Goal: Contribute content: Contribute content

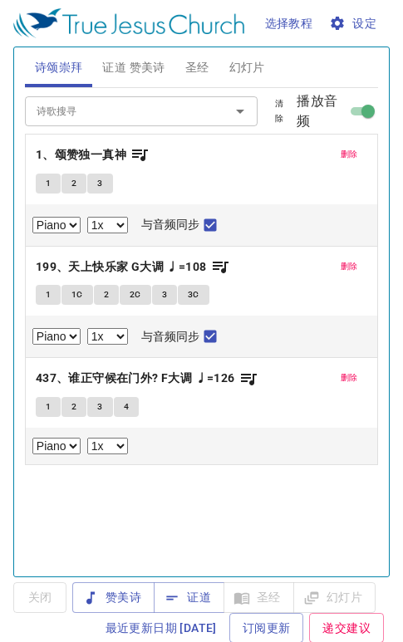
select select "1"
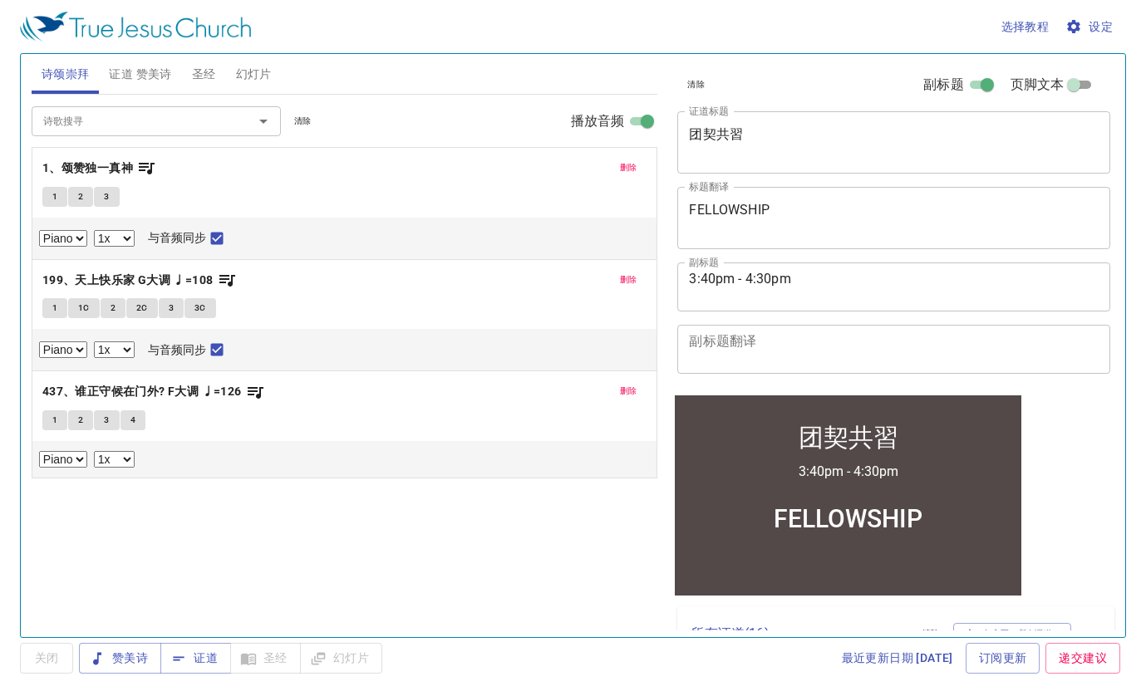
click at [150, 75] on span "证道 赞美诗" at bounding box center [140, 74] width 62 height 21
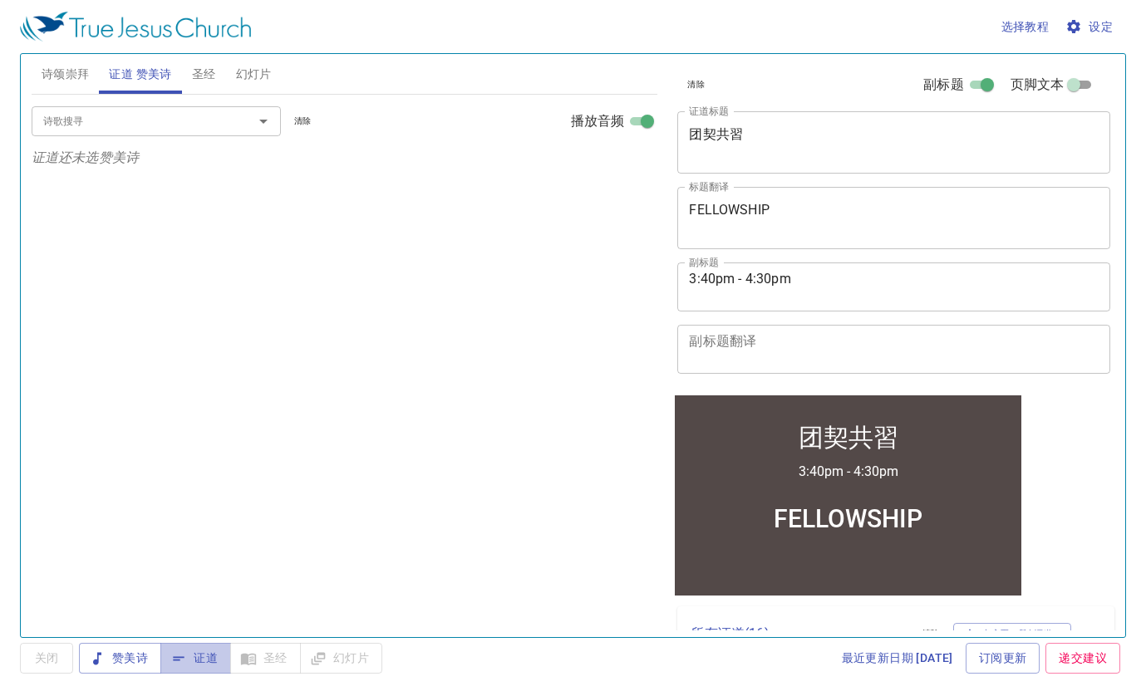
click at [214, 641] on span "证道" at bounding box center [196, 658] width 44 height 21
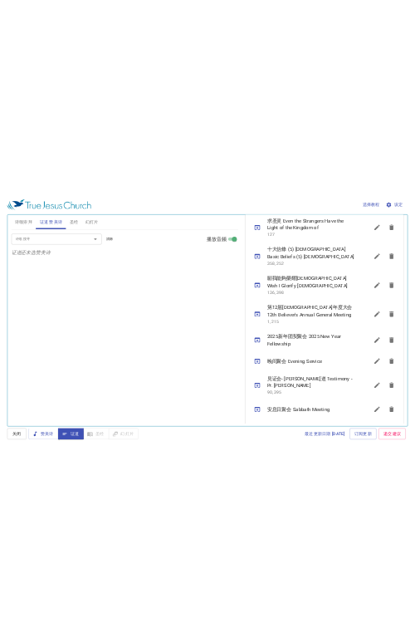
scroll to position [1051, 0]
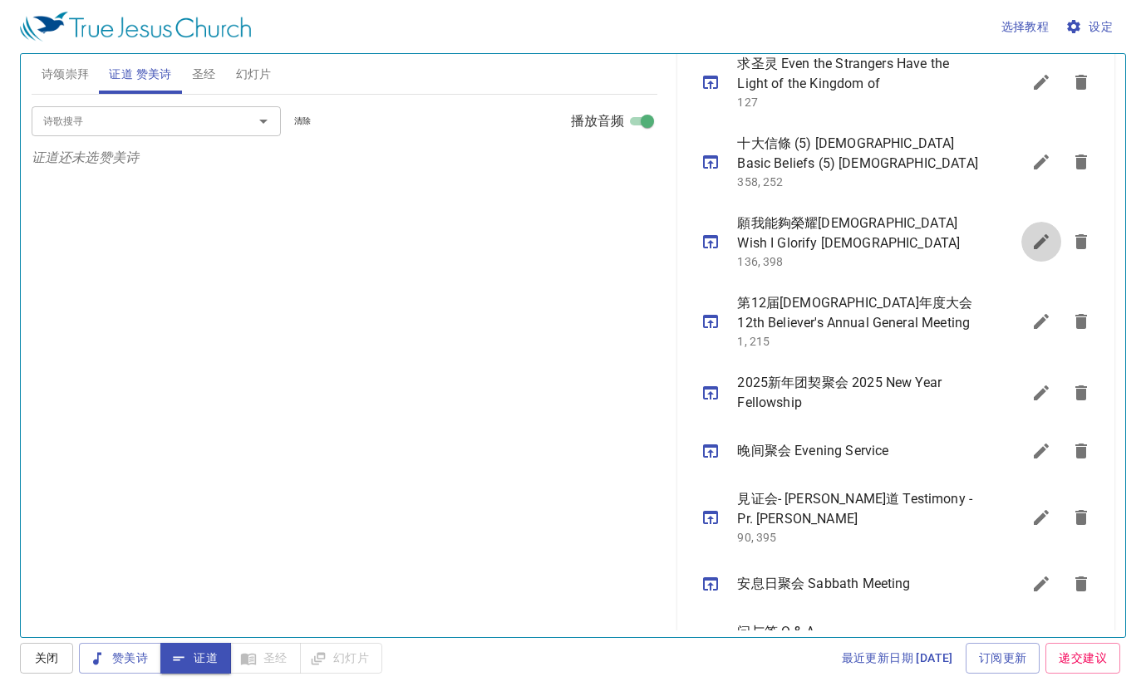
click at [402, 234] on icon "sermon lineup list" at bounding box center [1040, 241] width 15 height 15
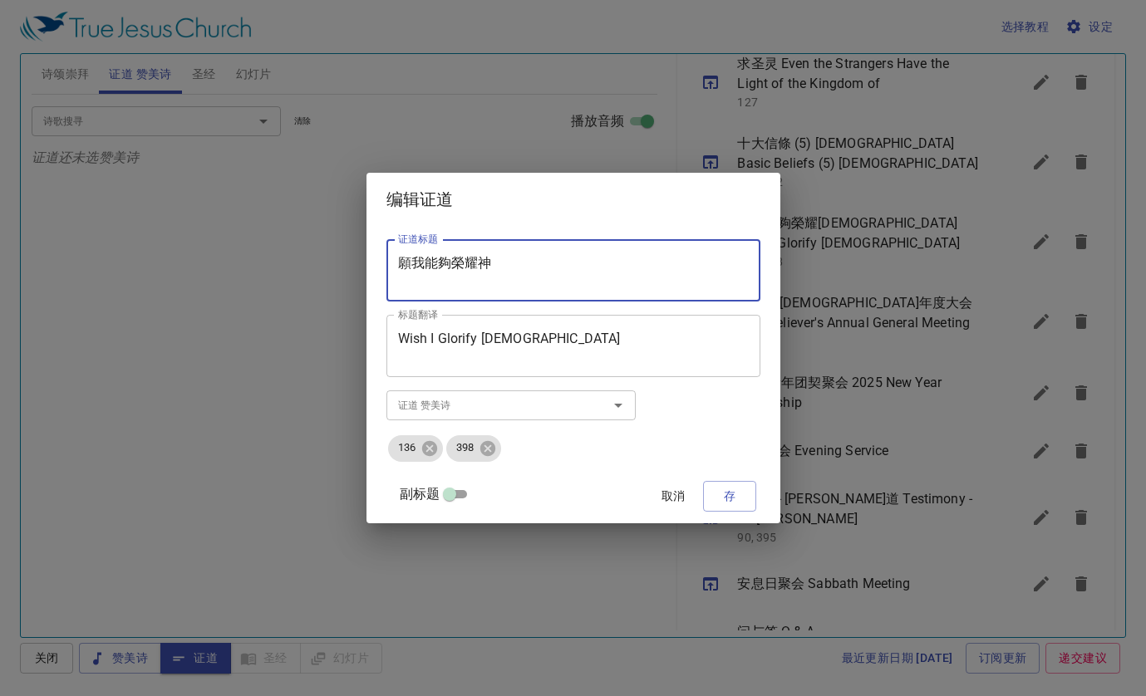
drag, startPoint x: 521, startPoint y: 258, endPoint x: 416, endPoint y: 259, distance: 104.7
click at [402, 259] on textarea "願我能夠榮耀神" at bounding box center [573, 271] width 351 height 32
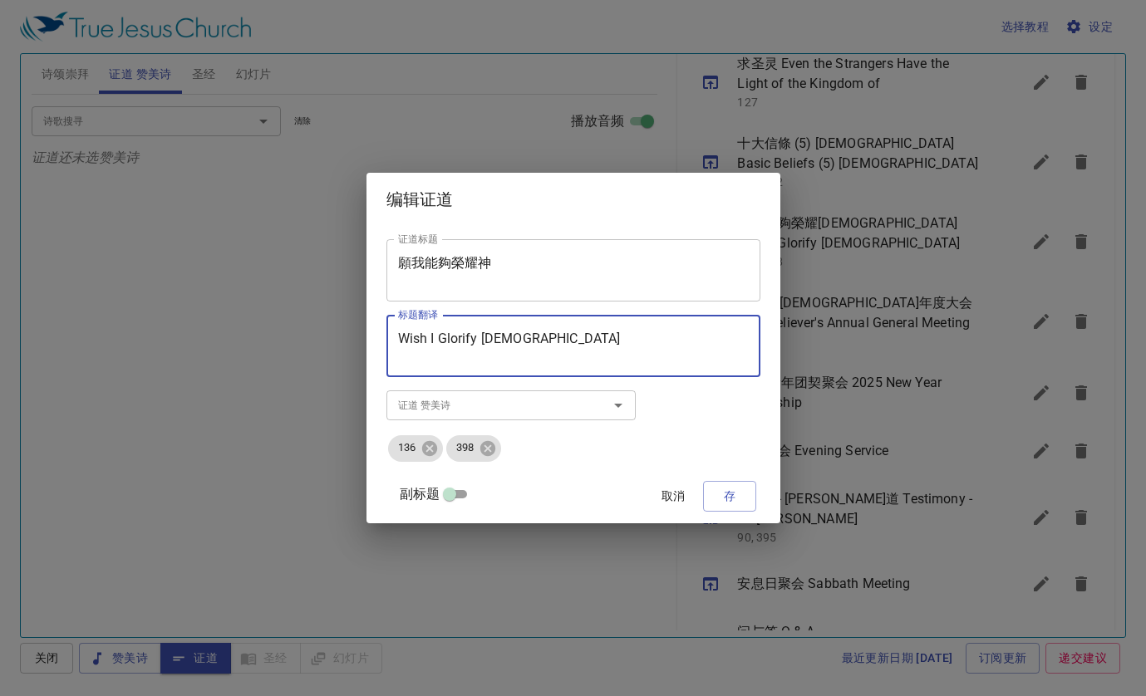
drag, startPoint x: 532, startPoint y: 341, endPoint x: 416, endPoint y: 336, distance: 115.6
click at [402, 336] on textarea "Wish I Glorify God" at bounding box center [573, 347] width 351 height 32
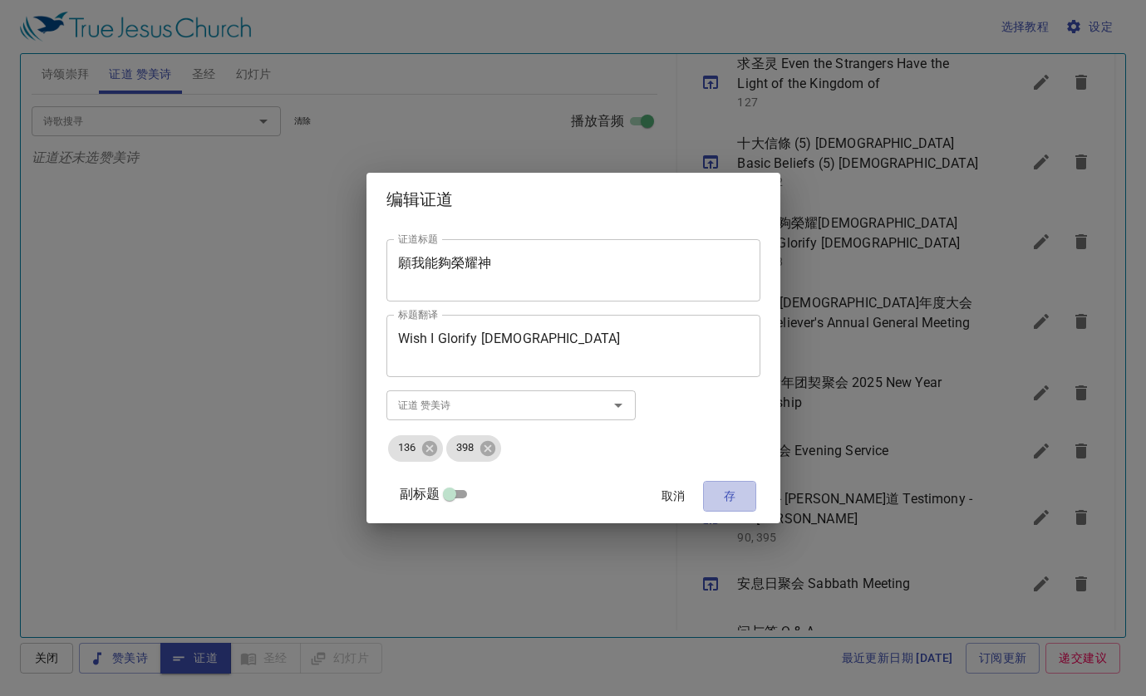
click at [402, 497] on span "存" at bounding box center [729, 496] width 27 height 21
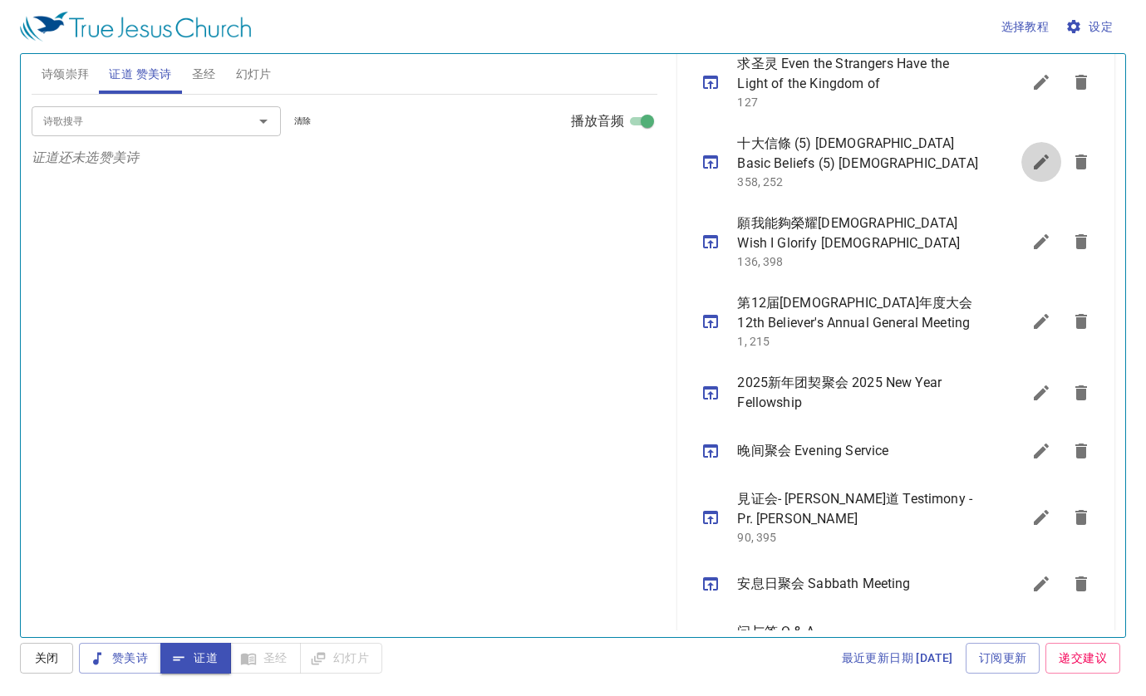
click at [402, 155] on icon "sermon lineup list" at bounding box center [1040, 162] width 15 height 15
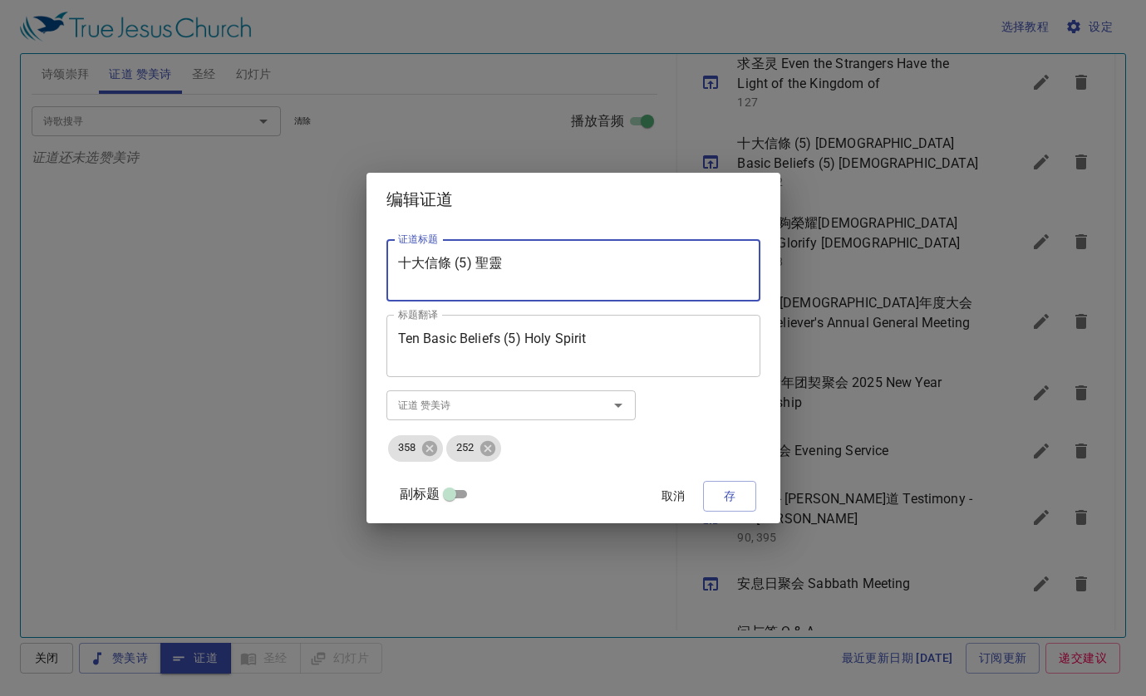
drag, startPoint x: 531, startPoint y: 262, endPoint x: 418, endPoint y: 265, distance: 113.0
click at [402, 265] on textarea "十大信條 (5) 聖靈" at bounding box center [573, 271] width 351 height 32
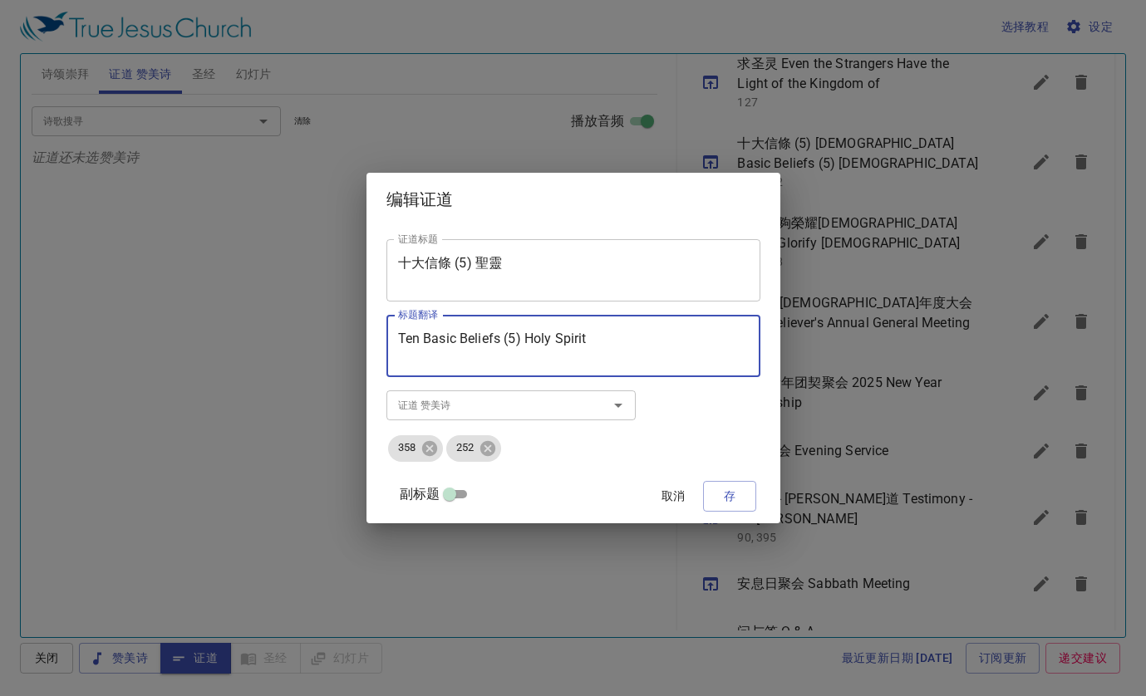
drag, startPoint x: 605, startPoint y: 341, endPoint x: 415, endPoint y: 331, distance: 190.5
click at [402, 331] on div "Ten Basic Beliefs (5) Holy Spirit 标题翻译" at bounding box center [573, 346] width 374 height 62
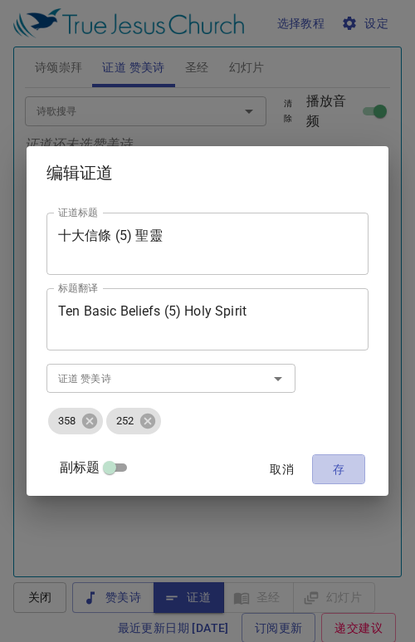
click at [333, 463] on span "存" at bounding box center [339, 469] width 27 height 21
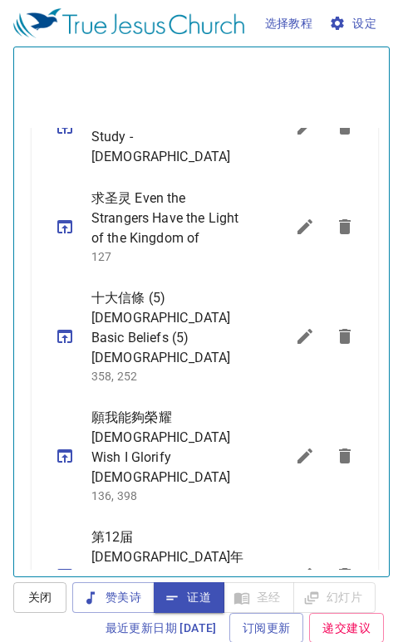
scroll to position [1061, 0]
